Goal: Information Seeking & Learning: Learn about a topic

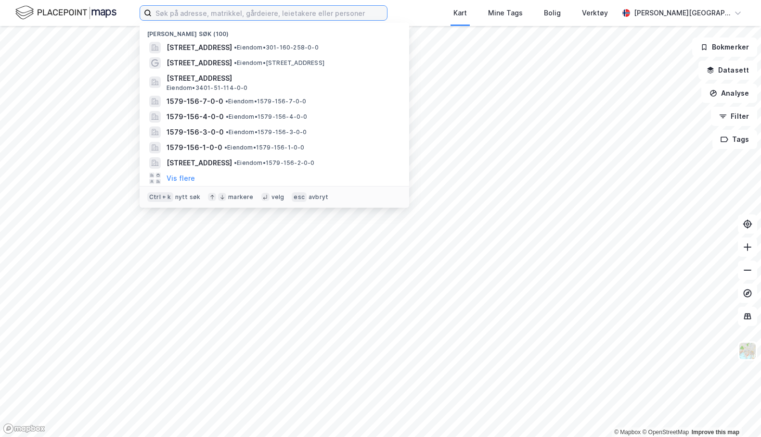
click at [204, 16] on input at bounding box center [269, 13] width 235 height 14
paste input "[PERSON_NAME]"
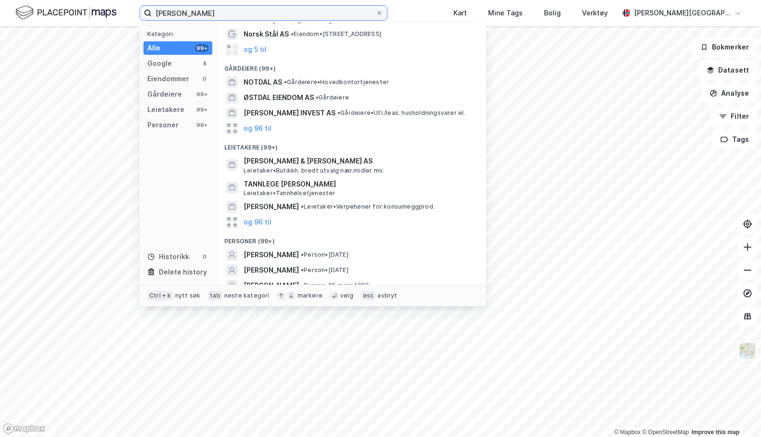
scroll to position [76, 0]
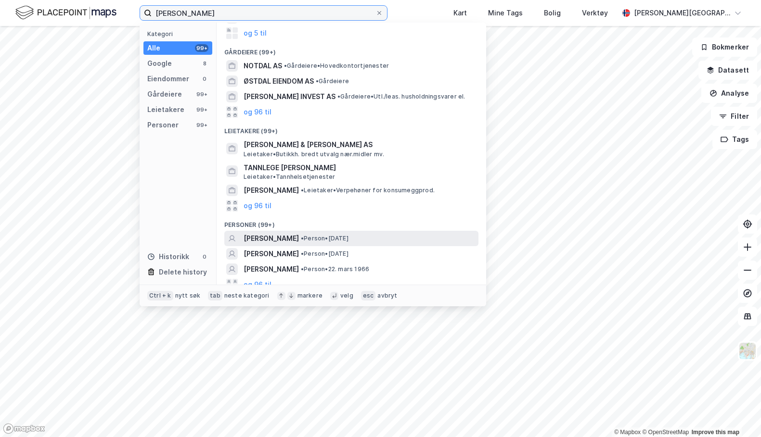
type input "[PERSON_NAME]"
click at [268, 233] on span "[PERSON_NAME]" at bounding box center [270, 239] width 55 height 12
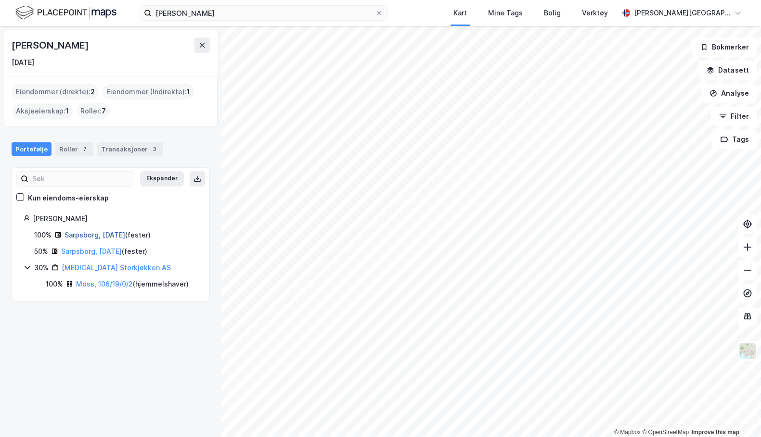
click at [79, 235] on link "Sarpsborg, [DATE]" at bounding box center [94, 235] width 61 height 8
click at [75, 251] on link "Sarpsborg, [DATE]" at bounding box center [91, 251] width 61 height 8
click at [108, 285] on link "Moss, 106/19/0/2" at bounding box center [104, 284] width 57 height 8
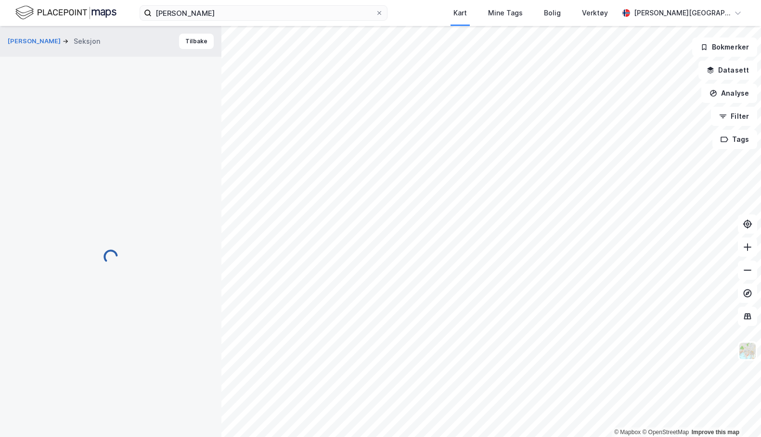
scroll to position [6, 0]
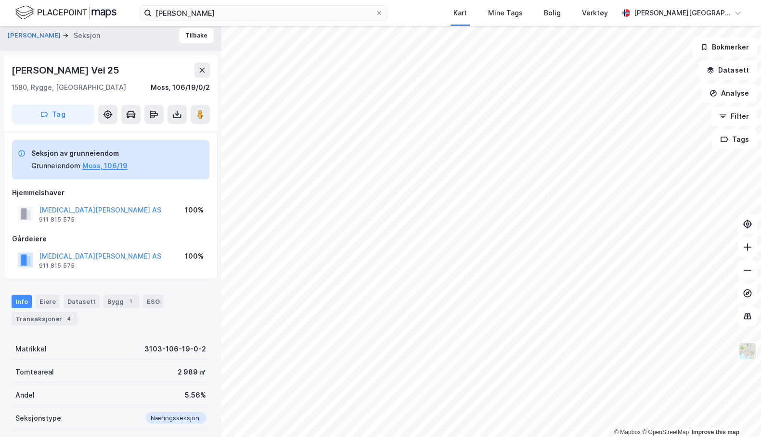
click at [753, 353] on img at bounding box center [747, 351] width 18 height 18
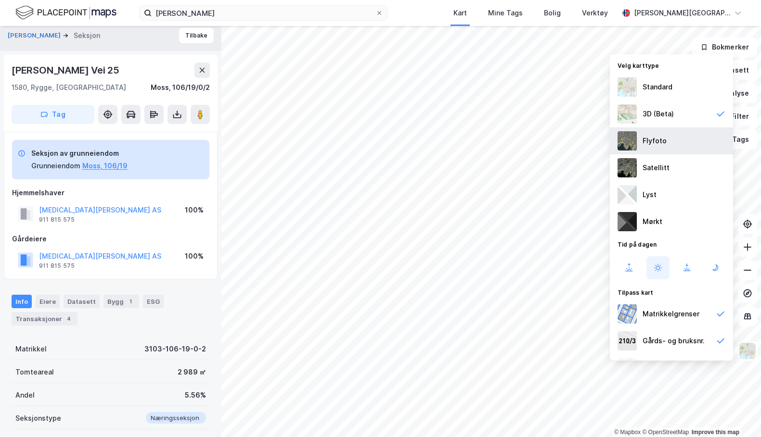
click at [649, 140] on div "Flyfoto" at bounding box center [654, 141] width 24 height 12
